Goal: Task Accomplishment & Management: Manage account settings

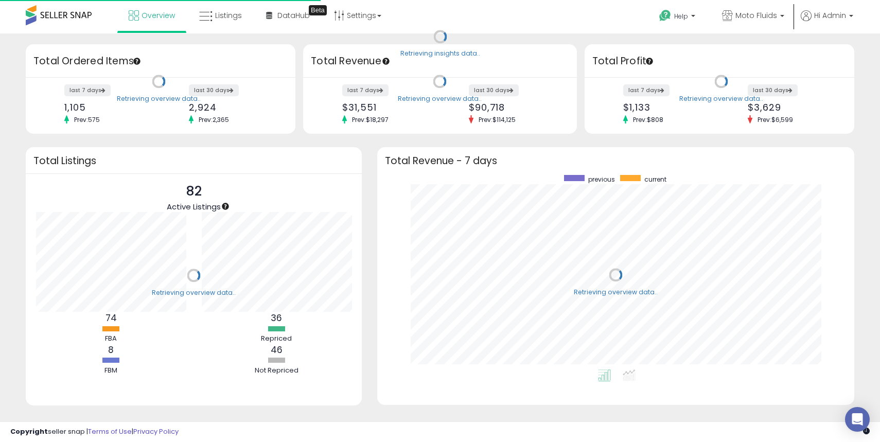
scroll to position [194, 456]
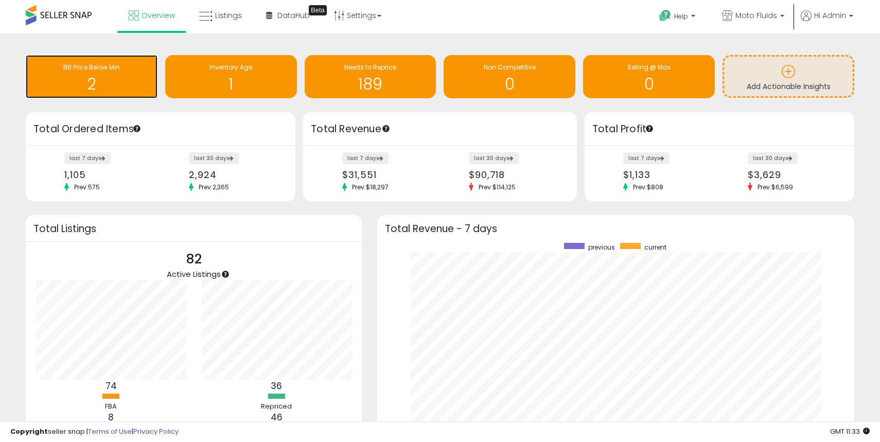
click at [101, 96] on div "BB Price Below Min 2" at bounding box center [92, 76] width 132 height 43
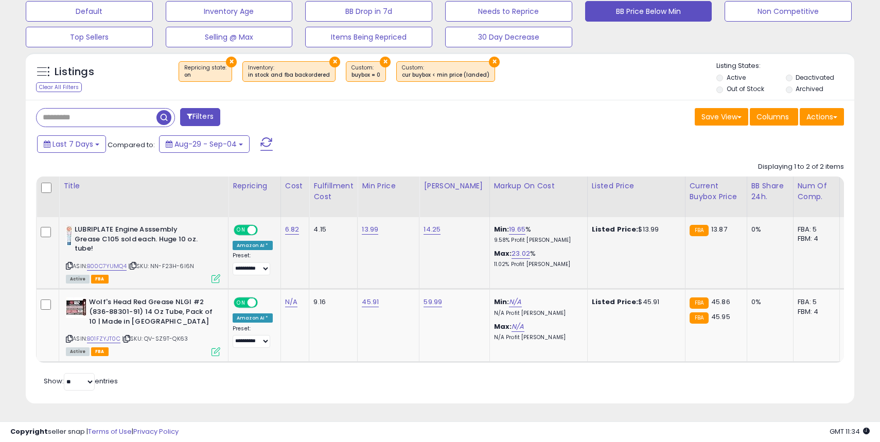
scroll to position [211, 480]
click at [115, 339] on link "B01FZYJT0C" at bounding box center [103, 338] width 33 height 9
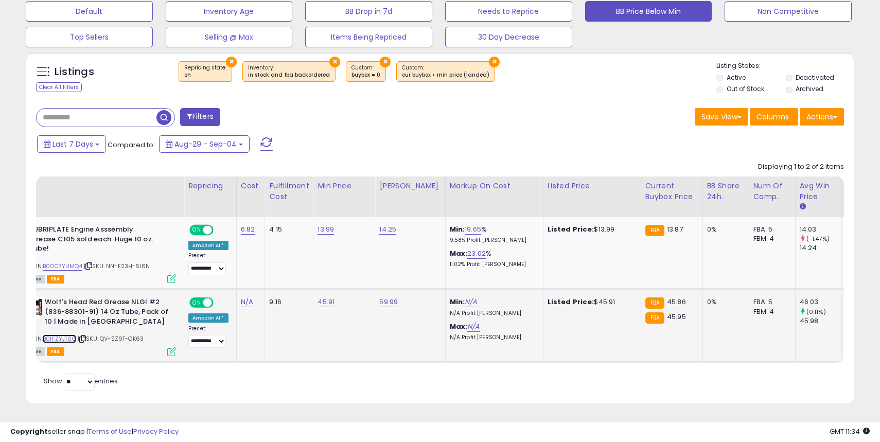
scroll to position [0, 46]
click at [317, 302] on link "45.91" at bounding box center [324, 302] width 17 height 10
type input "*****"
click at [356, 278] on icon "submit" at bounding box center [353, 276] width 6 height 6
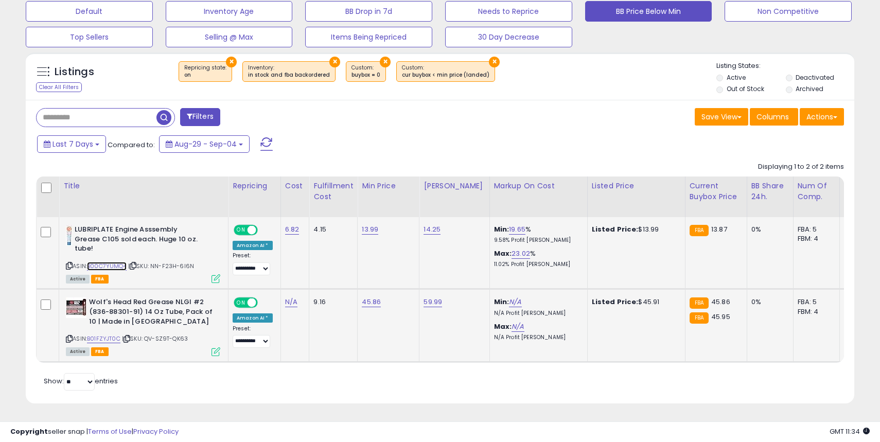
click at [116, 266] on link "B00C7YUMQ4" at bounding box center [107, 266] width 40 height 9
click at [365, 226] on link "13.99" at bounding box center [370, 229] width 16 height 10
type input "*****"
click at [402, 206] on icon "submit" at bounding box center [399, 203] width 6 height 6
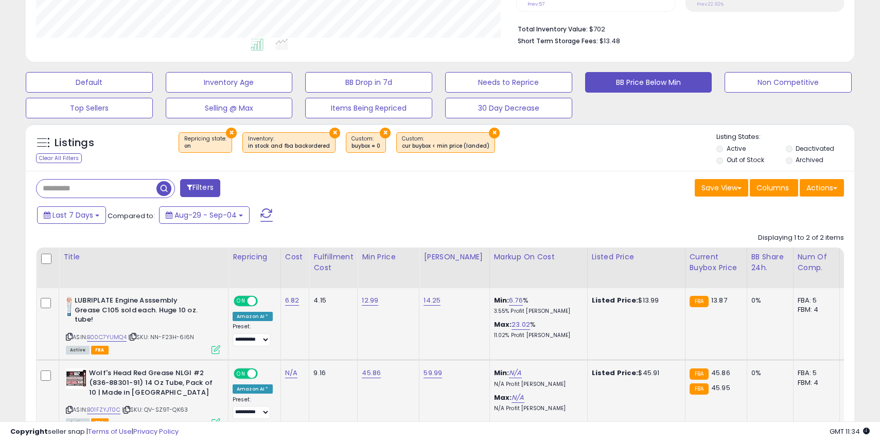
scroll to position [252, 0]
click at [373, 378] on link "45.86" at bounding box center [371, 373] width 19 height 10
type input "*****"
click button "submit" at bounding box center [399, 347] width 17 height 15
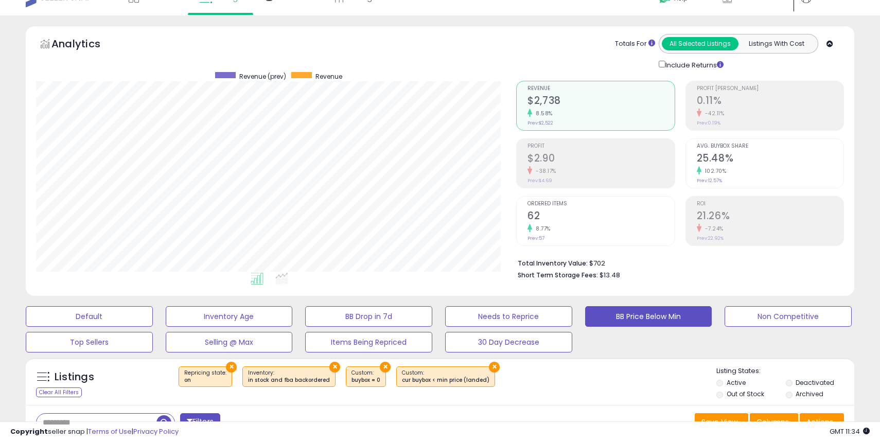
scroll to position [0, 0]
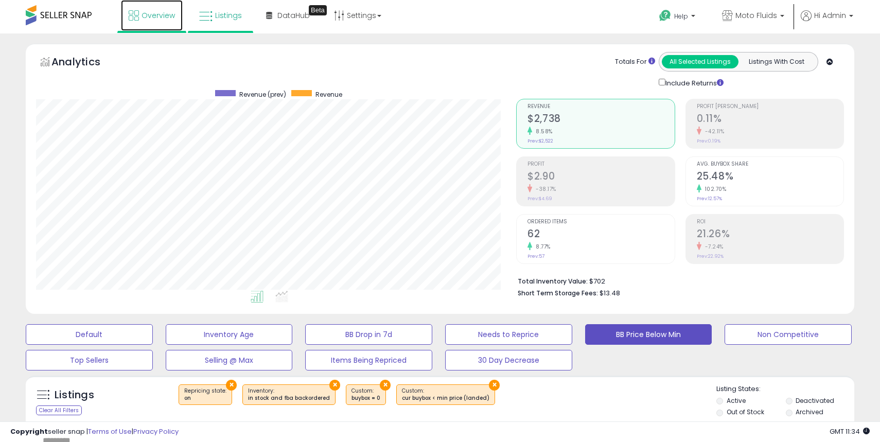
click at [144, 21] on link "Overview" at bounding box center [152, 15] width 62 height 31
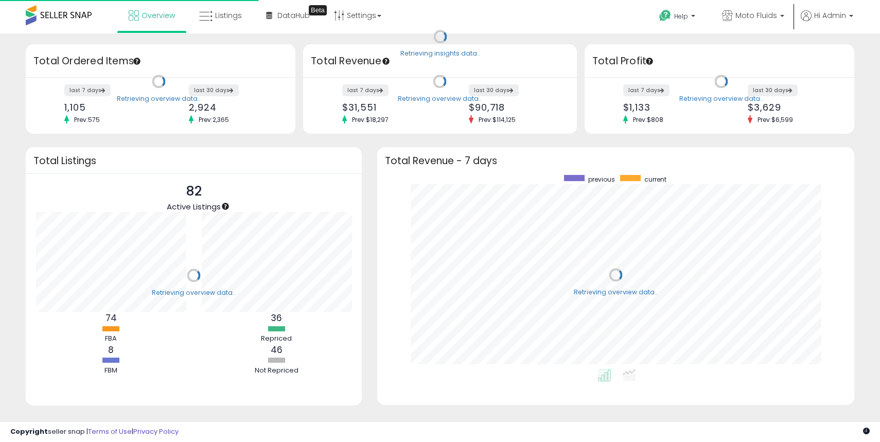
scroll to position [194, 456]
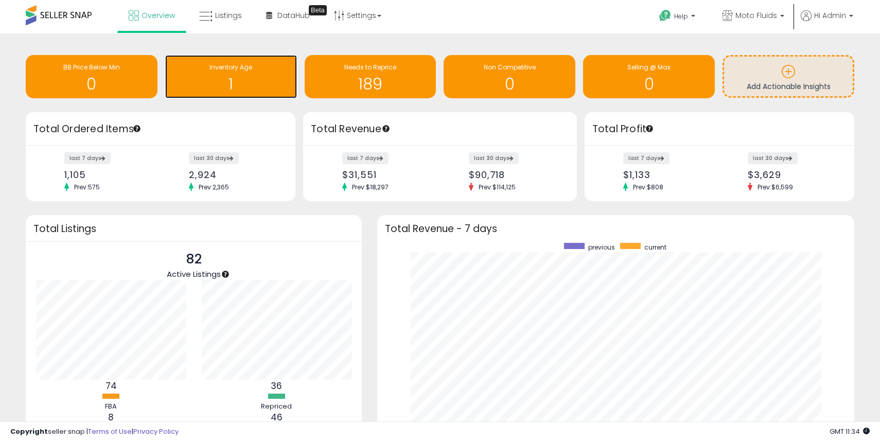
click at [237, 73] on div "1" at bounding box center [230, 78] width 121 height 30
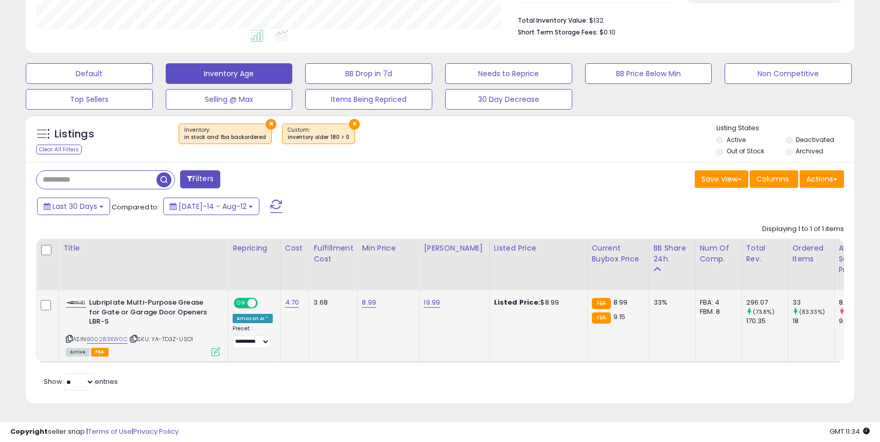
scroll to position [259, 0]
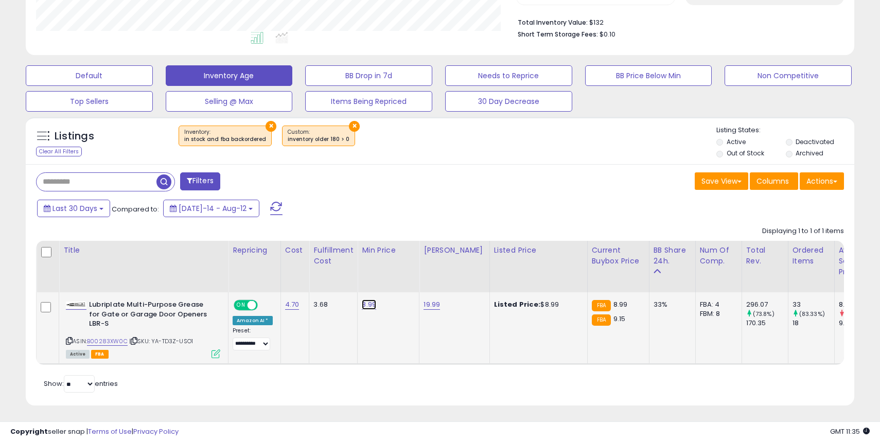
click at [366, 306] on link "8.99" at bounding box center [369, 304] width 14 height 10
type input "*"
type input "****"
click at [407, 276] on button "submit" at bounding box center [397, 278] width 17 height 15
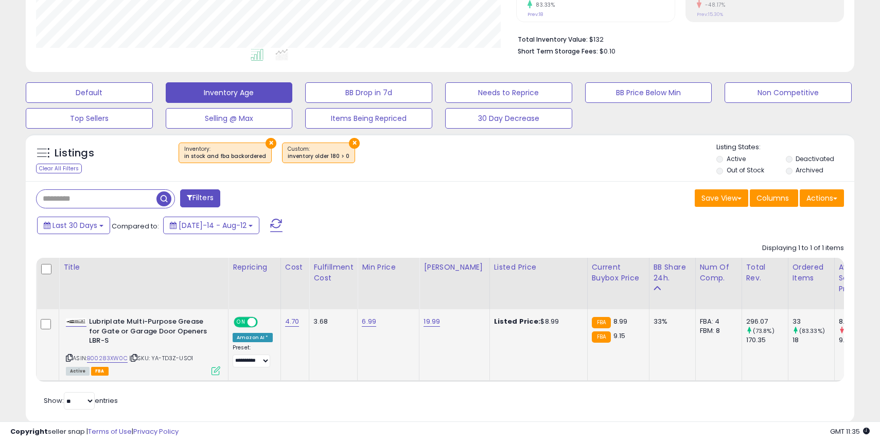
scroll to position [261, 0]
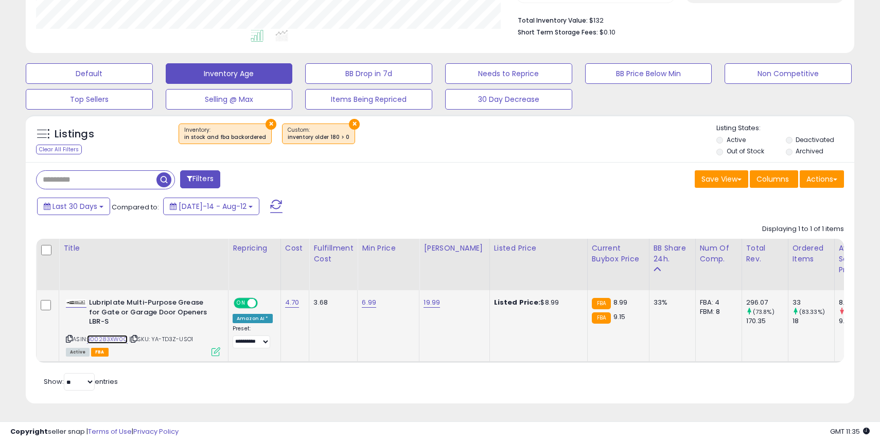
click at [114, 337] on link "B00283XW0C" at bounding box center [107, 339] width 41 height 9
